Goal: Information Seeking & Learning: Learn about a topic

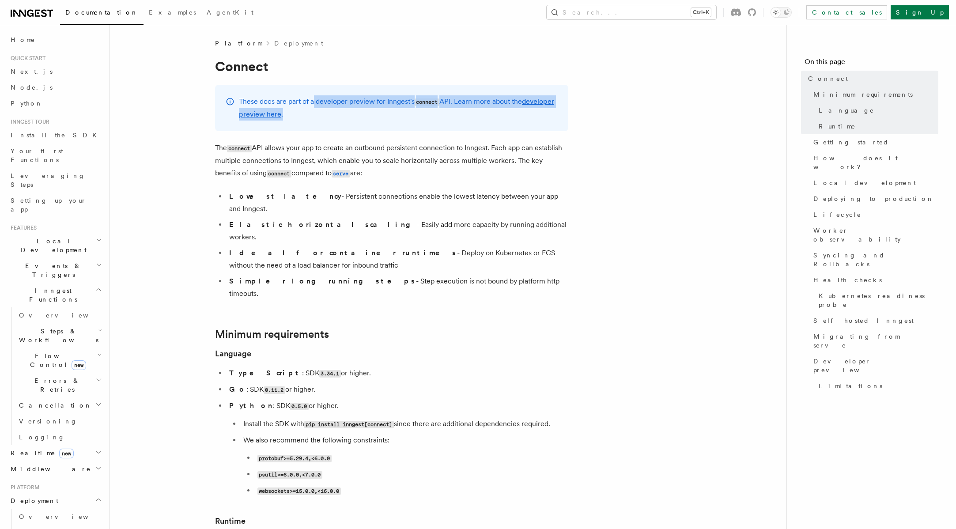
drag, startPoint x: 339, startPoint y: 109, endPoint x: 313, endPoint y: 93, distance: 30.7
click at [313, 93] on div "These docs are part of a developer preview for Inngest's connect API. Learn mor…" at bounding box center [391, 108] width 353 height 46
click at [324, 111] on p "These docs are part of a developer preview for Inngest's connect API. Learn mor…" at bounding box center [398, 107] width 319 height 25
click at [369, 247] on li "Ideal for container runtimes - Deploy on Kubernetes or ECS without the need of …" at bounding box center [398, 259] width 342 height 25
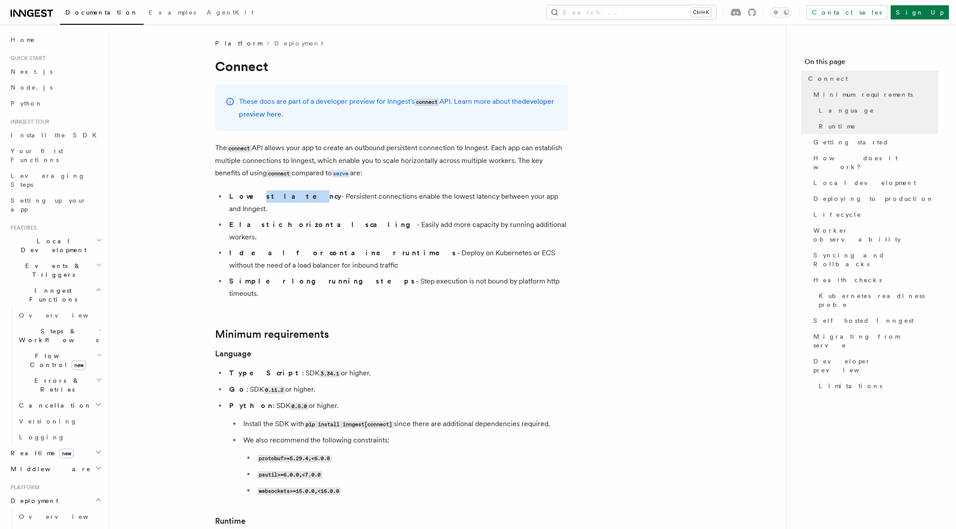
drag, startPoint x: 246, startPoint y: 194, endPoint x: 267, endPoint y: 199, distance: 21.3
click at [267, 199] on strong "Lowest latency" at bounding box center [285, 196] width 112 height 8
drag, startPoint x: 253, startPoint y: 213, endPoint x: 295, endPoint y: 217, distance: 42.6
click at [295, 219] on li "Elastic horizontal scaling - Easily add more capacity by running additional wor…" at bounding box center [398, 231] width 342 height 25
drag, startPoint x: 253, startPoint y: 227, endPoint x: 302, endPoint y: 238, distance: 50.2
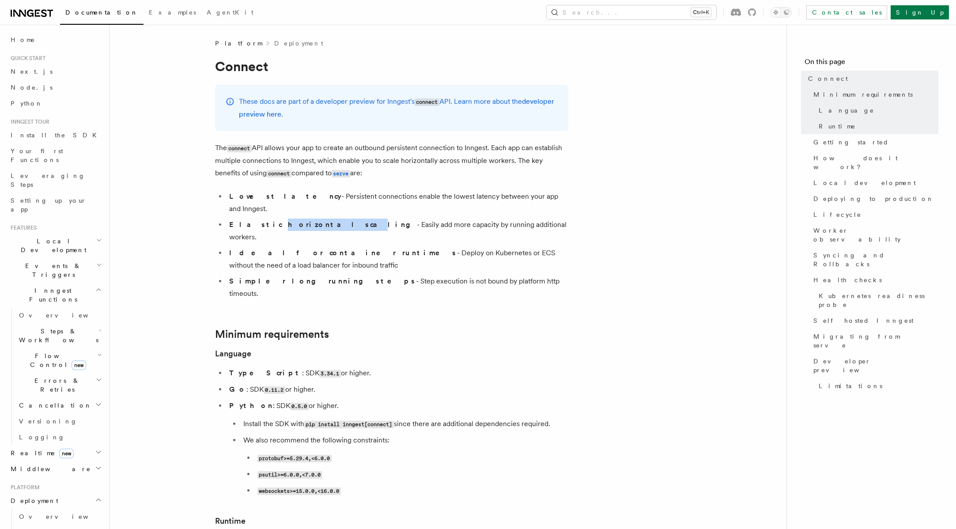
click at [302, 247] on li "Ideal for container runtimes - Deploy on Kubernetes or ECS without the need of …" at bounding box center [398, 259] width 342 height 25
drag, startPoint x: 245, startPoint y: 259, endPoint x: 290, endPoint y: 261, distance: 44.6
click at [290, 275] on li "Simpler long running steps - Step execution is not bound by platform http timeo…" at bounding box center [398, 287] width 342 height 25
drag, startPoint x: 409, startPoint y: 253, endPoint x: 477, endPoint y: 253, distance: 68.0
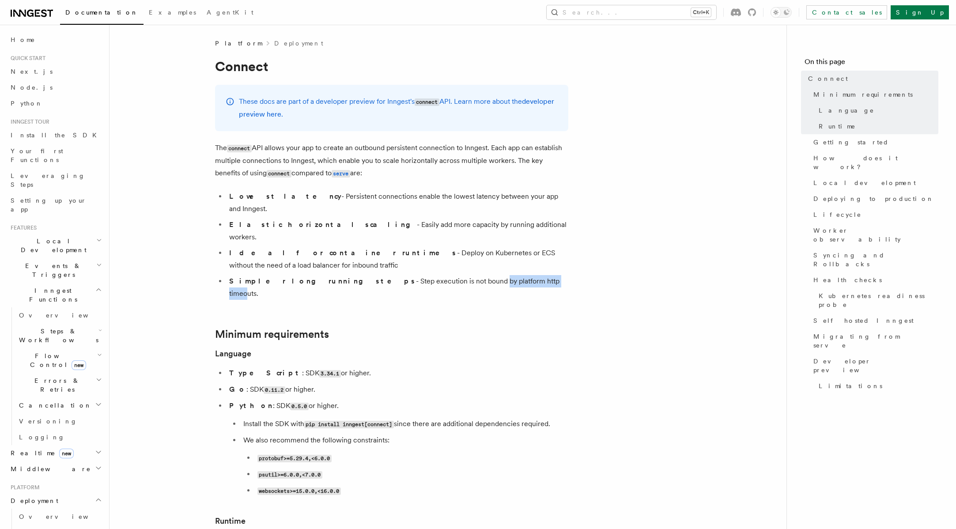
click at [477, 275] on li "Simpler long running steps - Step execution is not bound by platform http timeo…" at bounding box center [398, 287] width 342 height 25
click at [479, 328] on h2 "Minimum requirements" at bounding box center [391, 334] width 353 height 12
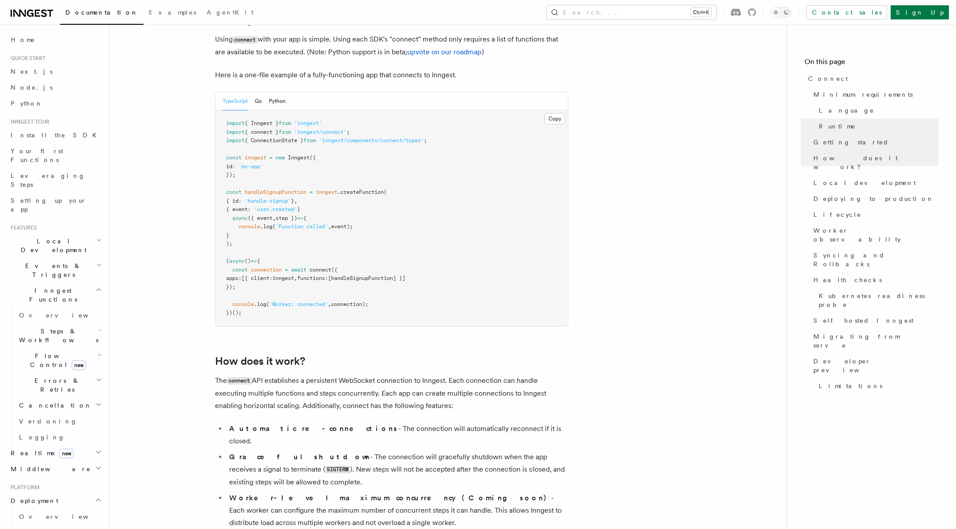
scroll to position [618, 0]
